Goal: Find specific page/section: Find specific page/section

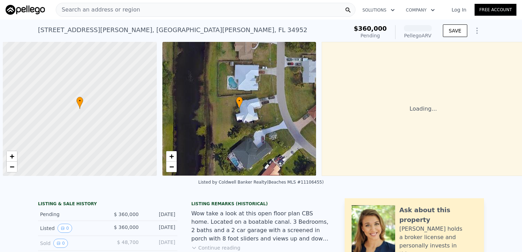
scroll to position [0, 2]
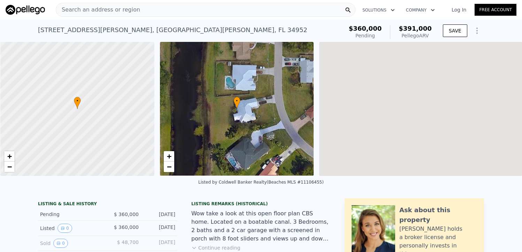
click at [105, 7] on span "Search an address or region" at bounding box center [98, 10] width 84 height 8
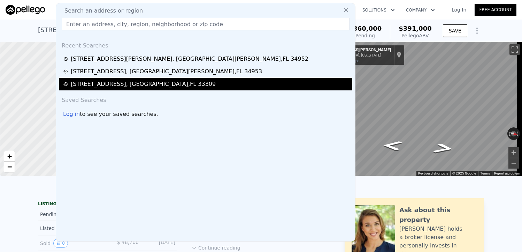
click at [95, 83] on div "[STREET_ADDRESS]" at bounding box center [143, 84] width 145 height 8
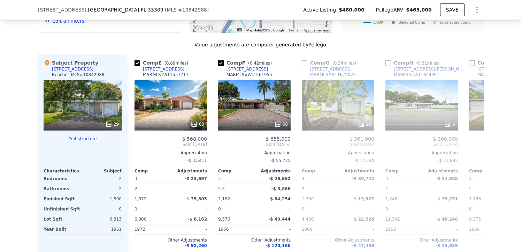
scroll to position [0, 337]
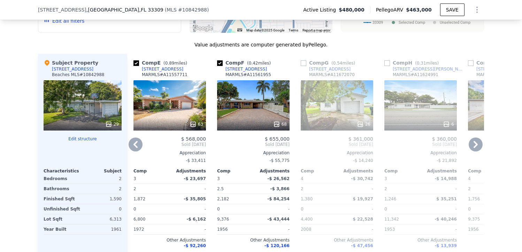
click at [303, 66] on input "checkbox" at bounding box center [304, 63] width 6 height 6
checkbox input "true"
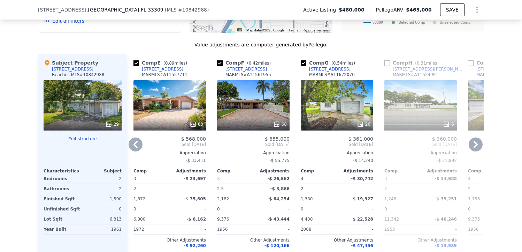
click at [476, 149] on icon at bounding box center [476, 144] width 14 height 14
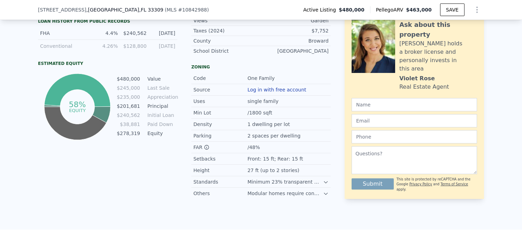
scroll to position [386, 0]
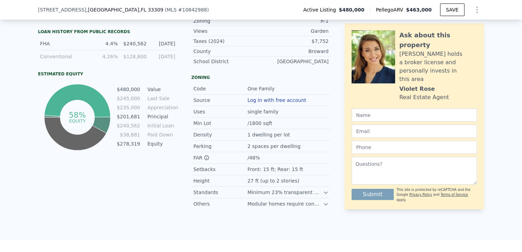
click at [280, 220] on div "LISTING & SALE HISTORY Price Decrease $ 480,000 [DATE] Listed $ 495,000 [DATE] …" at bounding box center [261, 23] width 522 height 434
